Goal: Navigation & Orientation: Find specific page/section

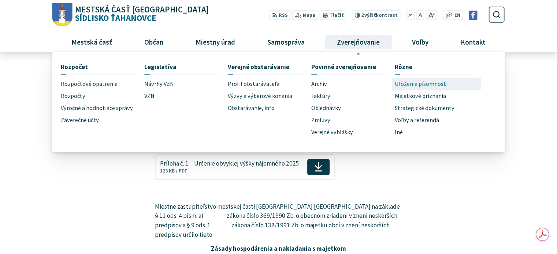
click at [404, 83] on span "Uloženia písomnosti" at bounding box center [421, 84] width 53 height 12
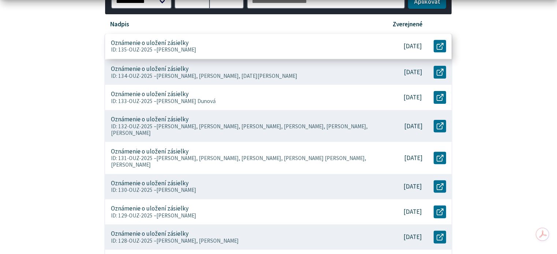
scroll to position [366, 0]
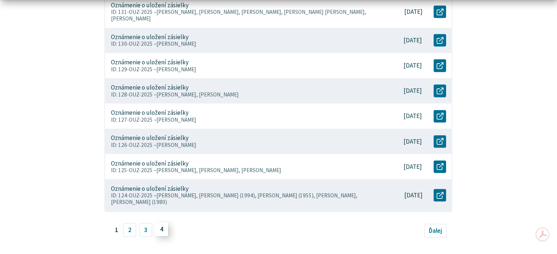
click at [161, 223] on link "4" at bounding box center [161, 230] width 13 height 14
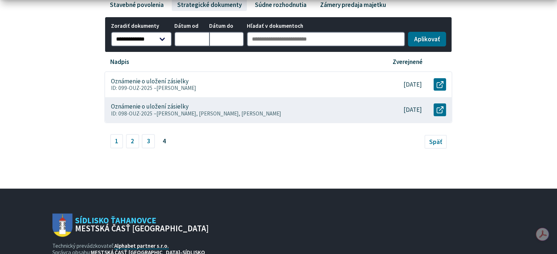
scroll to position [183, 0]
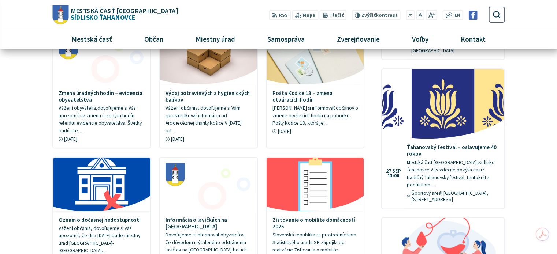
scroll to position [366, 0]
